Goal: Task Accomplishment & Management: Complete application form

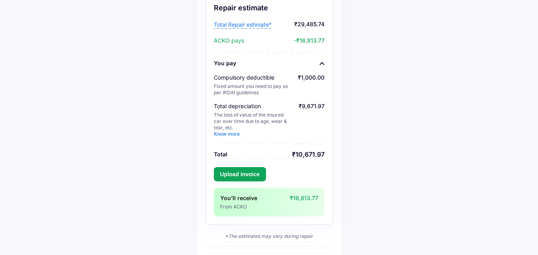
scroll to position [119, 0]
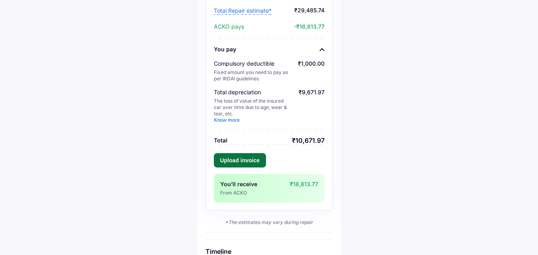
click at [245, 161] on button "Upload invoice" at bounding box center [240, 160] width 53 height 14
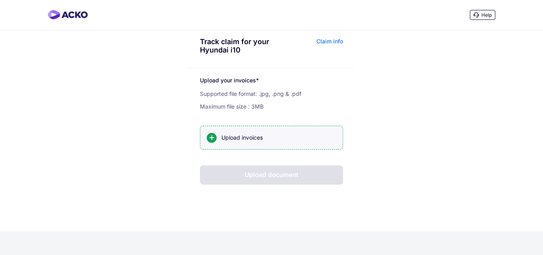
click at [239, 138] on div "Upload invoices" at bounding box center [279, 138] width 115 height 8
click at [0, 0] on input "Upload invoices" at bounding box center [0, 0] width 0 height 0
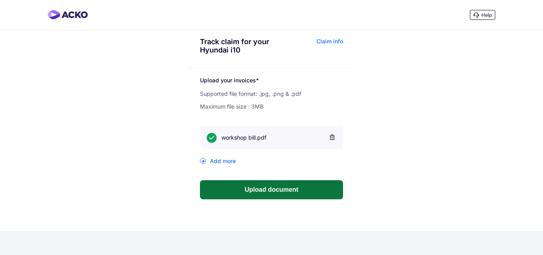
click at [280, 191] on button "Upload document" at bounding box center [271, 189] width 143 height 19
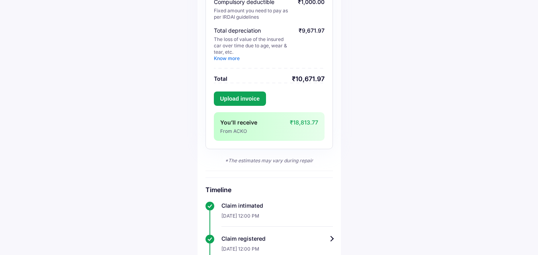
scroll to position [123, 0]
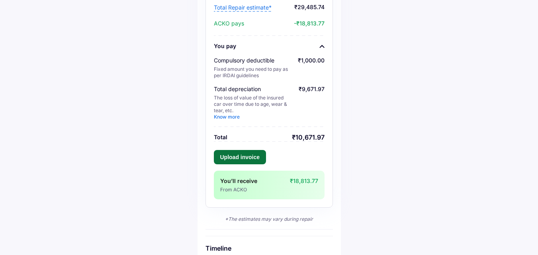
click at [247, 157] on button "Upload invoice" at bounding box center [240, 157] width 53 height 14
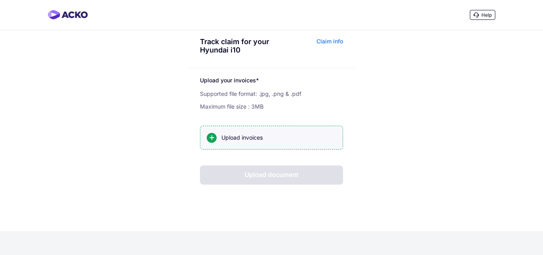
click at [240, 140] on div "Upload invoices" at bounding box center [279, 138] width 115 height 8
click at [0, 0] on input "Upload invoices" at bounding box center [0, 0] width 0 height 0
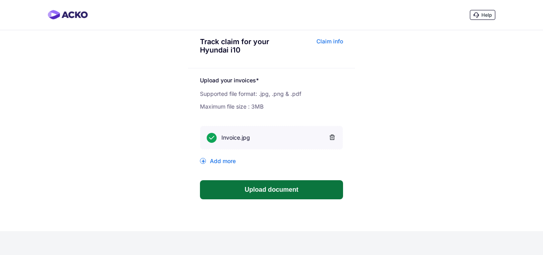
click at [271, 186] on button "Upload document" at bounding box center [271, 189] width 143 height 19
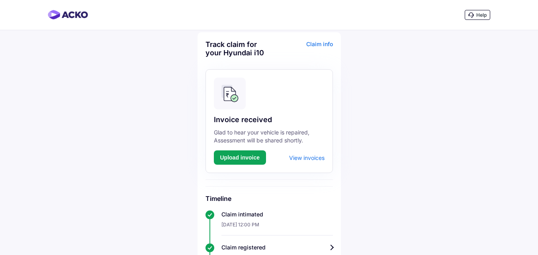
click at [297, 157] on div "View invoices" at bounding box center [306, 157] width 35 height 7
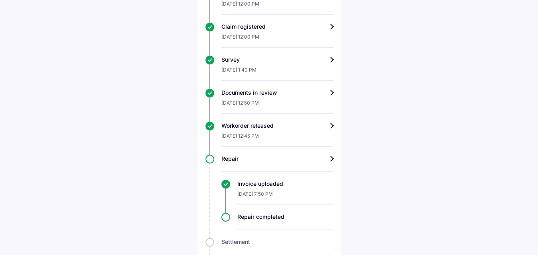
scroll to position [239, 0]
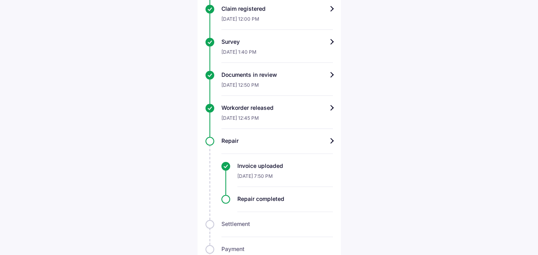
click at [208, 141] on div "Repair Invoice uploaded [DATE] 7:50 PM Repair completed" at bounding box center [268, 174] width 127 height 75
click at [331, 139] on div "Repair" at bounding box center [276, 141] width 111 height 8
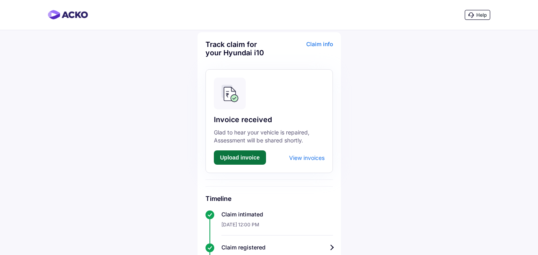
click at [237, 153] on button "Upload invoice" at bounding box center [240, 157] width 53 height 14
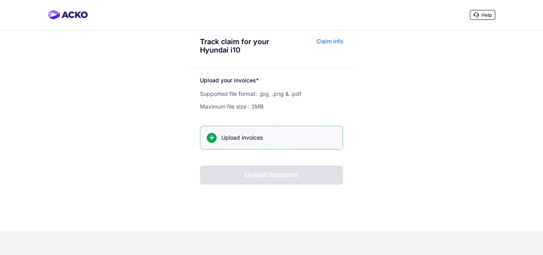
click at [243, 140] on div "Upload invoices" at bounding box center [279, 138] width 115 height 8
click at [0, 0] on input "Upload invoices" at bounding box center [0, 0] width 0 height 0
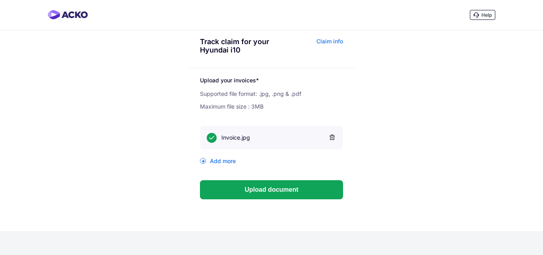
click at [226, 162] on div "Add more" at bounding box center [271, 161] width 143 height 7
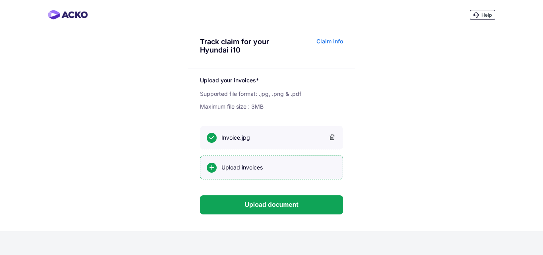
click at [211, 168] on div at bounding box center [212, 168] width 10 height 10
click at [0, 0] on input "Upload invoices" at bounding box center [0, 0] width 0 height 0
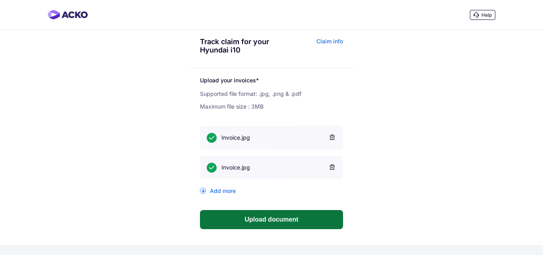
click at [273, 219] on button "Upload document" at bounding box center [271, 219] width 143 height 19
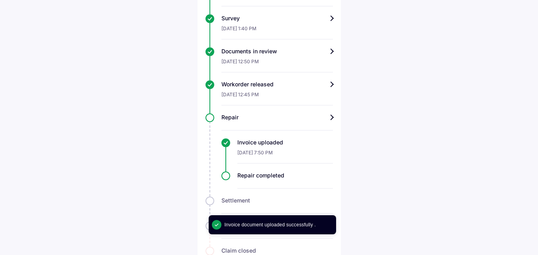
scroll to position [287, 0]
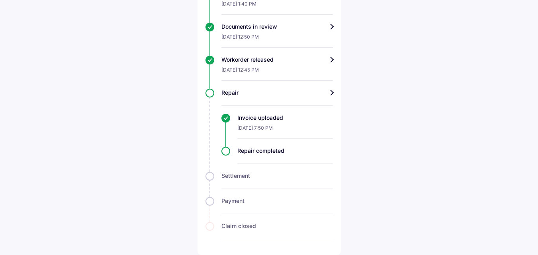
click at [222, 152] on div "Repair completed" at bounding box center [276, 155] width 111 height 17
click at [256, 151] on div "Repair completed" at bounding box center [284, 151] width 95 height 8
